Goal: Information Seeking & Learning: Learn about a topic

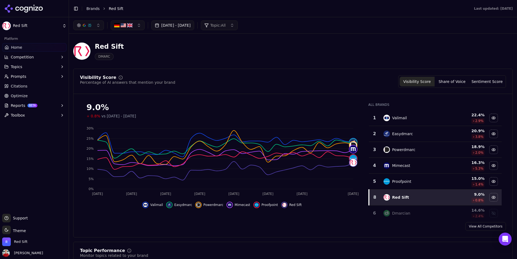
click at [190, 26] on button "[DATE] - [DATE]" at bounding box center [172, 25] width 43 height 10
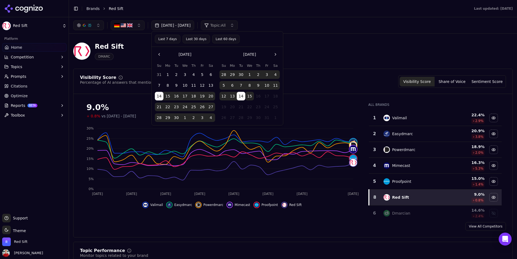
click at [201, 38] on button "Last 30 days" at bounding box center [196, 39] width 27 height 9
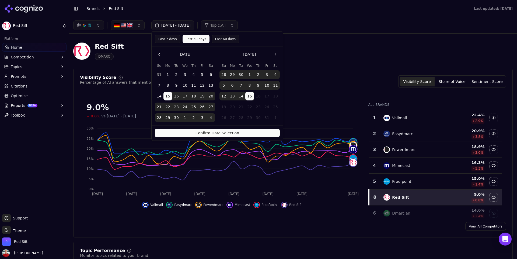
click at [205, 133] on button "Confirm Date Selection" at bounding box center [217, 133] width 125 height 9
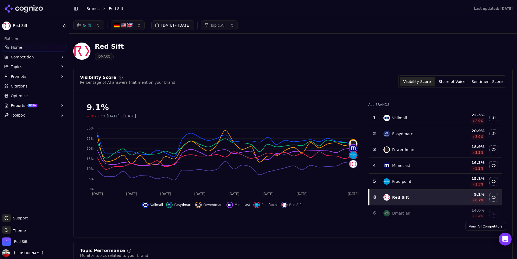
click at [19, 85] on span "Citations" at bounding box center [19, 85] width 17 height 5
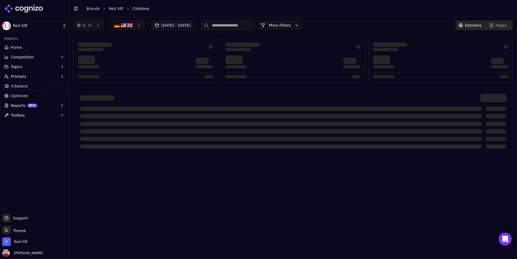
click at [302, 27] on button "More Filters" at bounding box center [280, 25] width 44 height 9
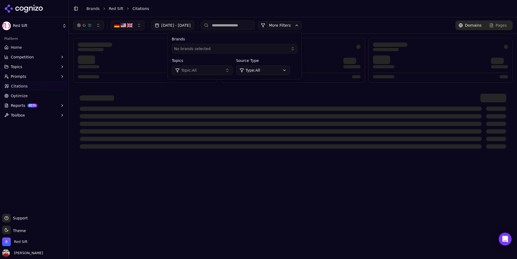
click at [302, 27] on button "More Filters" at bounding box center [280, 25] width 44 height 9
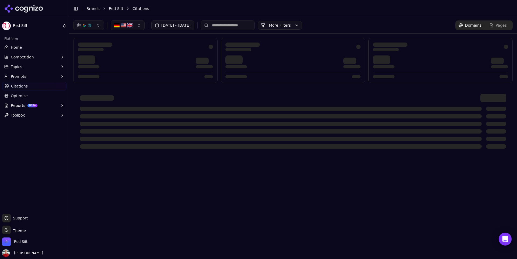
click at [194, 26] on button "[DATE] - [DATE]" at bounding box center [172, 25] width 43 height 10
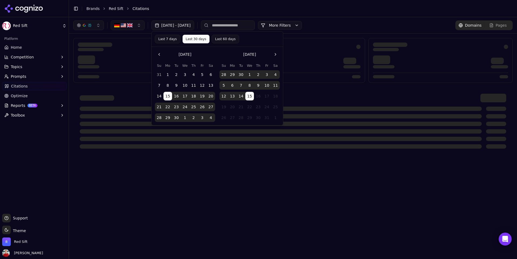
click at [332, 21] on div "[DATE] - [DATE] More More Filters Domains Pages" at bounding box center [292, 25] width 439 height 10
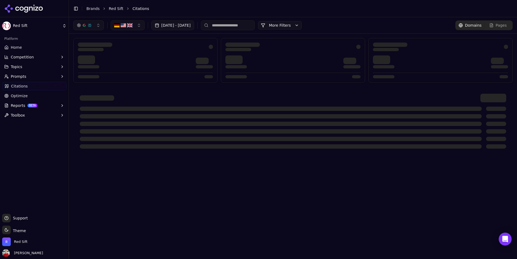
click at [26, 48] on link "Home" at bounding box center [34, 47] width 64 height 9
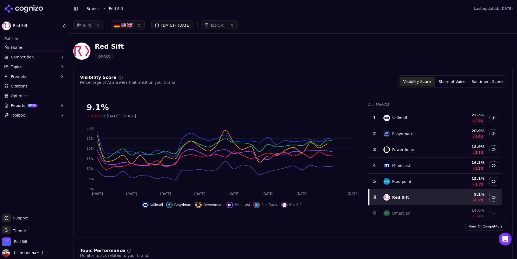
click at [226, 23] on span "Topic: All" at bounding box center [217, 25] width 15 height 5
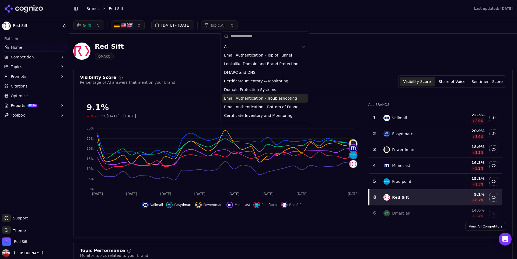
click at [257, 100] on span "Email Authentication - Troubleshooting" at bounding box center [260, 98] width 73 height 5
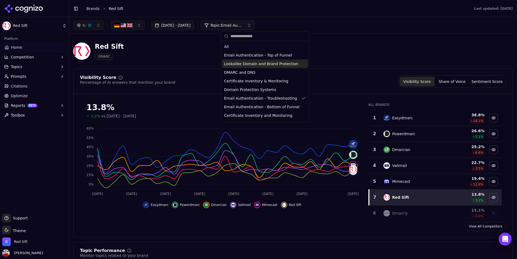
click at [326, 49] on div "Red Sift DMARC" at bounding box center [292, 51] width 439 height 26
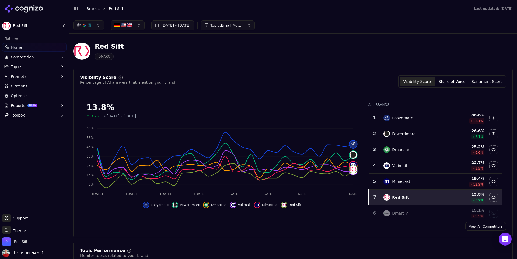
click at [243, 23] on span "Topic: Email Authentication - Troubleshooting" at bounding box center [226, 25] width 32 height 5
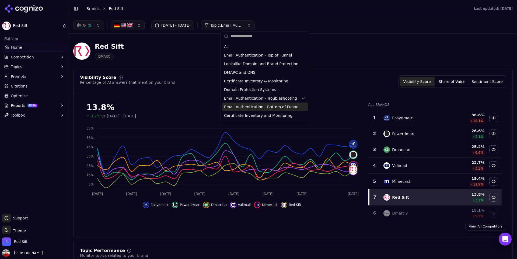
click at [260, 106] on span "Email Authentication - Bottom of Funnel" at bounding box center [261, 106] width 75 height 5
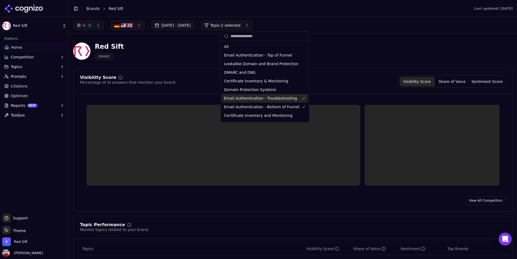
click at [260, 99] on span "Email Authentication - Troubleshooting" at bounding box center [260, 98] width 73 height 5
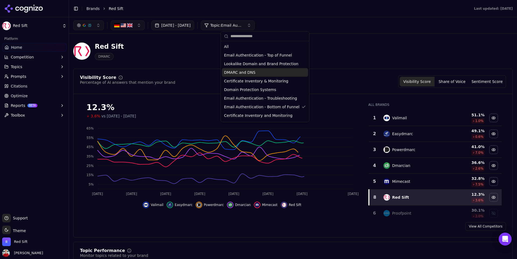
click at [338, 49] on div "Red Sift DMARC" at bounding box center [292, 51] width 439 height 26
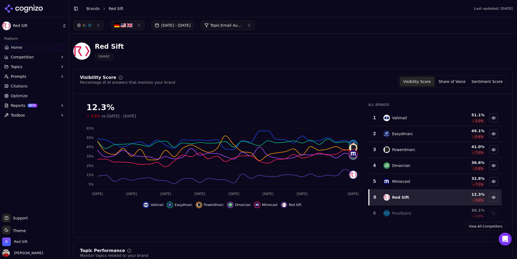
click at [26, 45] on link "Home" at bounding box center [34, 47] width 64 height 9
click at [243, 25] on span "Topic: Email Authentication - Bottom of Funnel" at bounding box center [226, 25] width 32 height 5
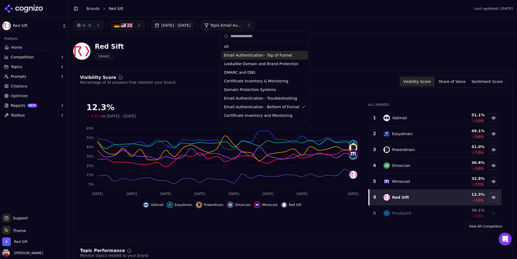
click at [261, 57] on span "Email Authentication - Top of Funnel" at bounding box center [258, 54] width 68 height 5
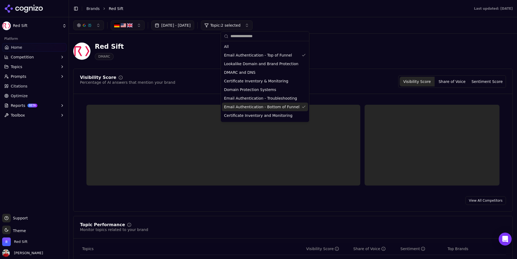
click at [261, 107] on span "Email Authentication - Bottom of Funnel" at bounding box center [261, 106] width 75 height 5
click at [349, 62] on div "Red Sift DMARC" at bounding box center [292, 51] width 439 height 26
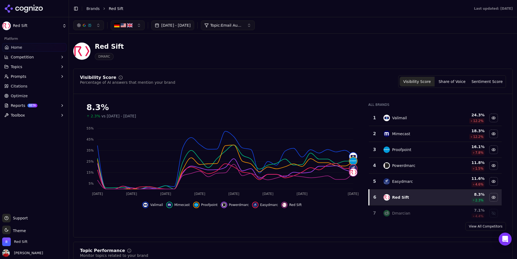
click at [243, 24] on span "Topic: Email Authentication - Top of Funnel" at bounding box center [226, 25] width 32 height 5
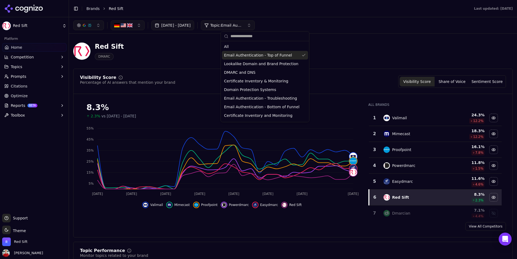
click at [278, 57] on span "Email Authentication - Top of Funnel" at bounding box center [258, 54] width 68 height 5
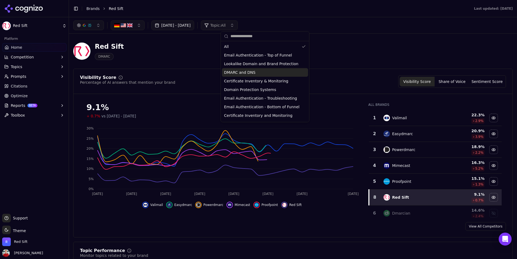
click at [259, 71] on div "DMARC and DNS" at bounding box center [265, 72] width 86 height 9
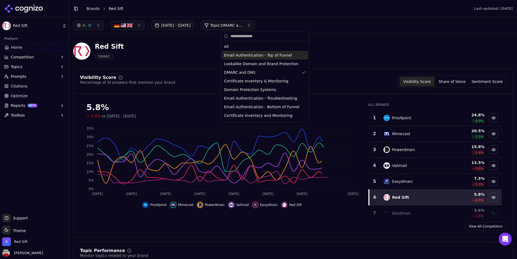
click at [322, 48] on div "Red Sift DMARC" at bounding box center [292, 51] width 439 height 26
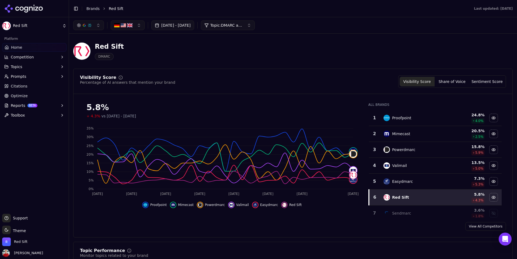
click at [255, 27] on button "Topic: DMARC and DNS" at bounding box center [228, 25] width 54 height 10
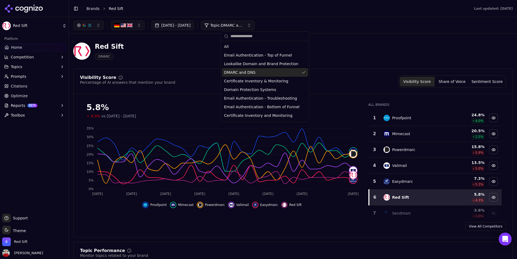
click at [256, 70] on div "DMARC and DNS" at bounding box center [265, 72] width 86 height 9
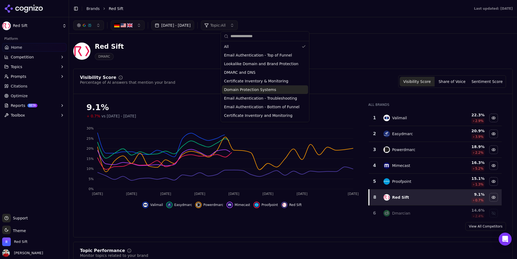
click at [250, 88] on span "Domain Protection Systems" at bounding box center [250, 89] width 52 height 5
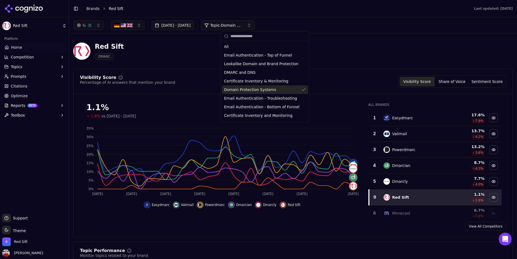
click at [247, 89] on span "Domain Protection Systems" at bounding box center [250, 89] width 52 height 5
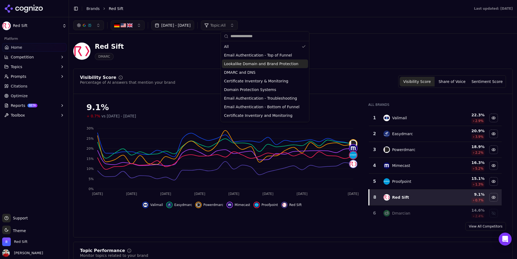
click at [252, 64] on span "Lookalike Domain and Brand Protection" at bounding box center [261, 63] width 74 height 5
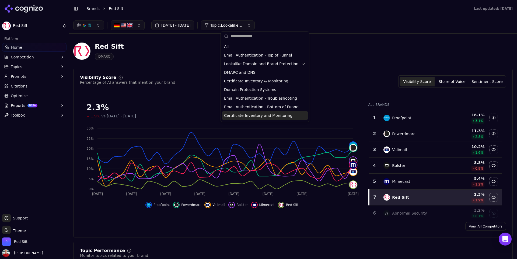
click at [252, 118] on span "Certificate Inventory and Monitoring" at bounding box center [258, 115] width 68 height 5
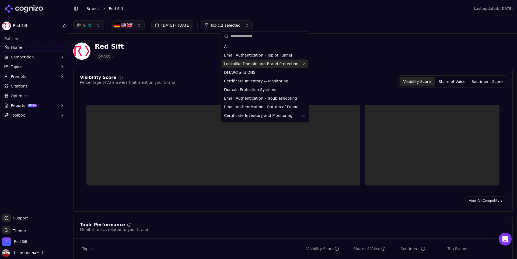
click at [252, 65] on span "Lookalike Domain and Brand Protection" at bounding box center [261, 63] width 74 height 5
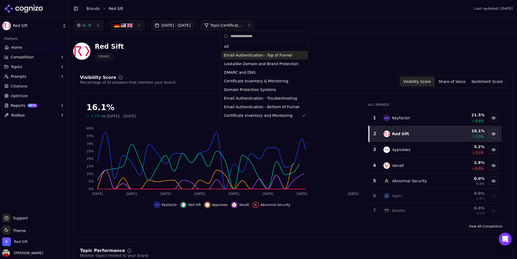
click at [326, 55] on div "Red Sift DMARC" at bounding box center [292, 51] width 439 height 26
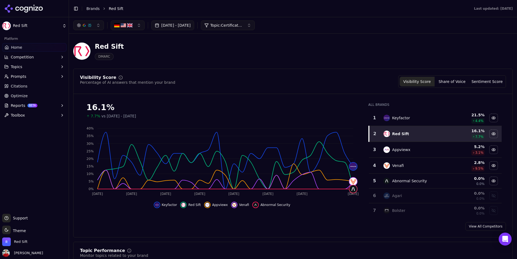
click at [235, 27] on span "Topic: Certificate Inventory and Monitoring" at bounding box center [226, 25] width 32 height 5
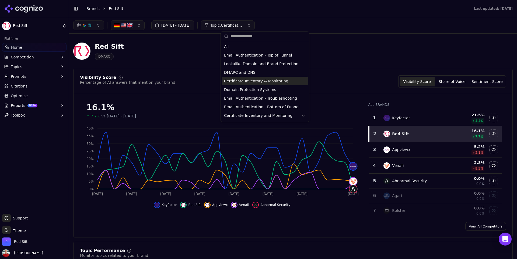
click at [250, 82] on span "Certificate Inventory & Monitoring" at bounding box center [256, 80] width 64 height 5
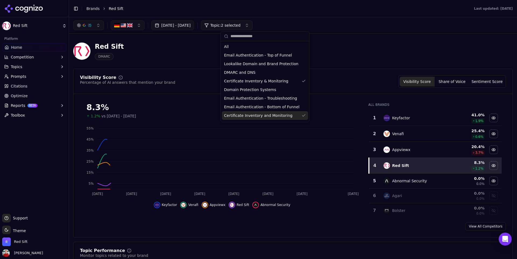
click at [247, 115] on span "Certificate Inventory and Monitoring" at bounding box center [258, 115] width 68 height 5
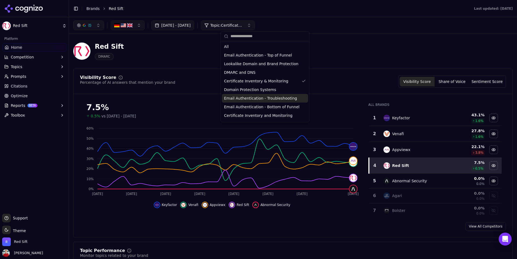
scroll to position [8, 0]
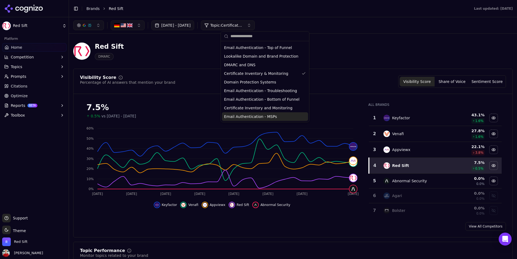
click at [251, 119] on span "Email Authentication - MSPs" at bounding box center [250, 116] width 53 height 5
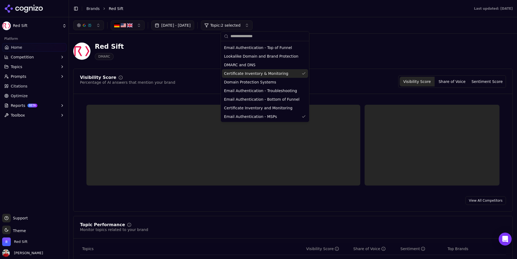
click at [273, 74] on span "Certificate Inventory & Monitoring" at bounding box center [256, 73] width 64 height 5
click at [343, 60] on div "Red Sift DMARC" at bounding box center [292, 51] width 439 height 26
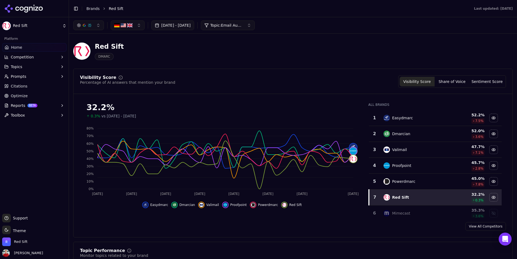
click at [24, 47] on link "Home" at bounding box center [34, 47] width 64 height 9
